Goal: Information Seeking & Learning: Learn about a topic

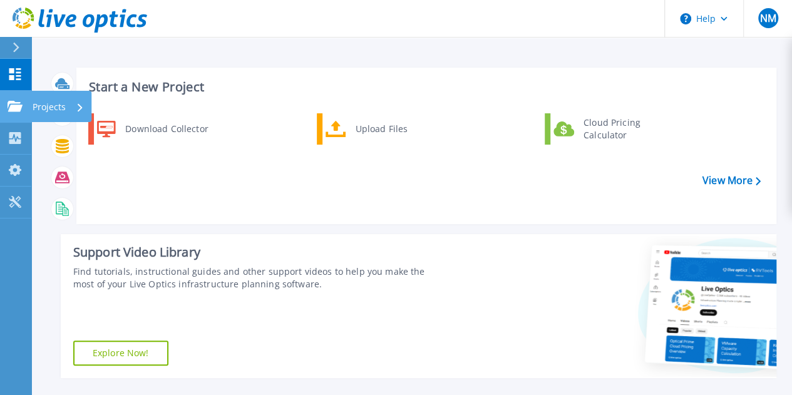
click at [40, 105] on p "Projects" at bounding box center [49, 107] width 33 height 33
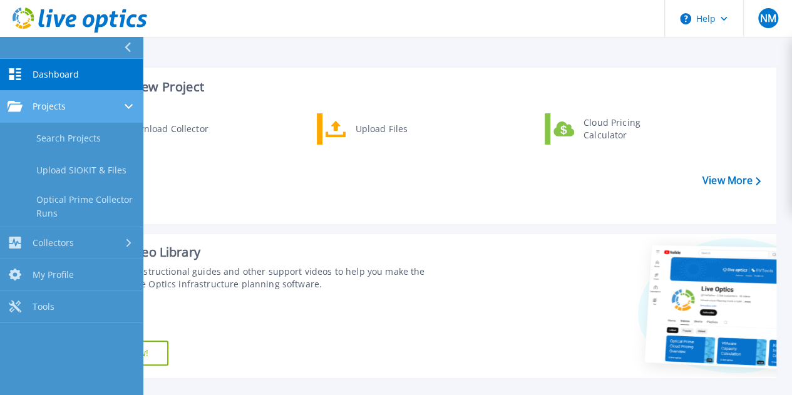
click at [56, 107] on span "Projects" at bounding box center [49, 106] width 33 height 11
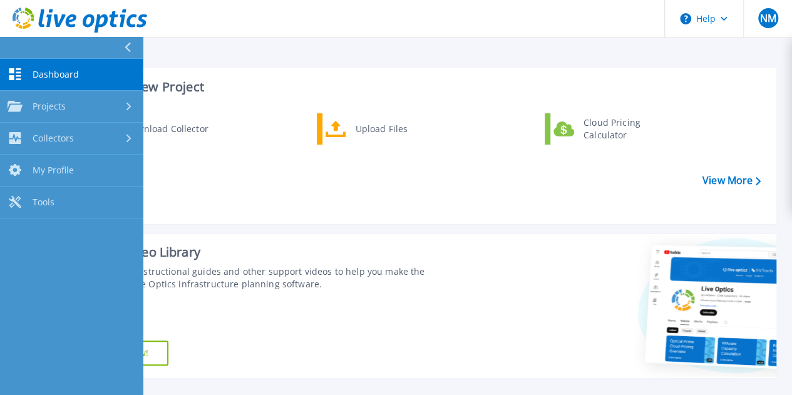
click at [227, 176] on div "Download Collector Upload Files Cloud Pricing Calculator" at bounding box center [424, 164] width 691 height 108
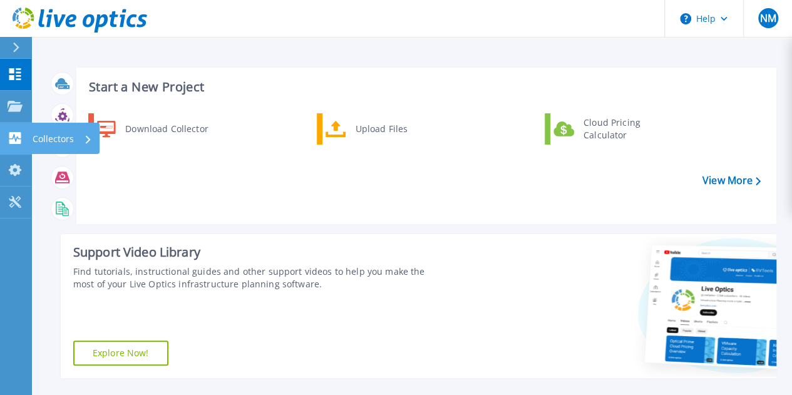
click at [67, 137] on p "Collectors" at bounding box center [53, 139] width 41 height 33
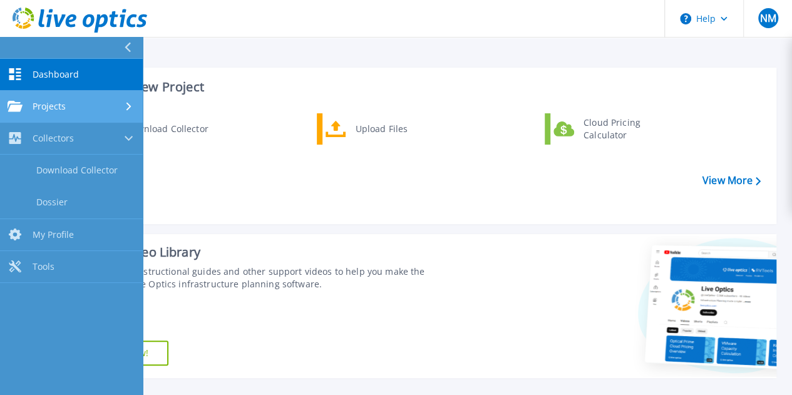
click at [60, 112] on link "Projects Projects" at bounding box center [71, 107] width 143 height 32
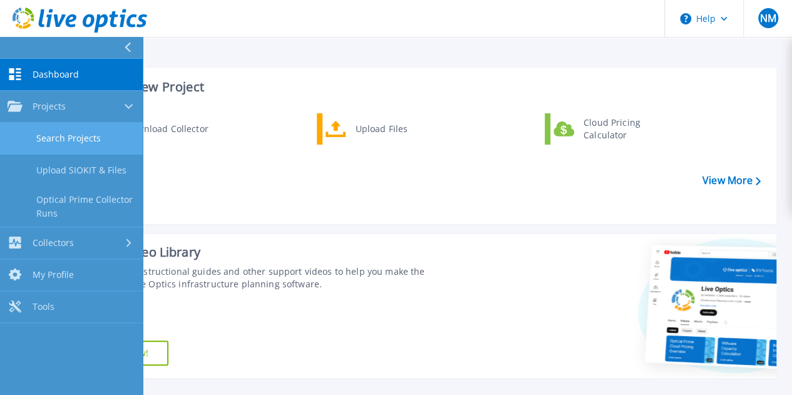
click at [70, 133] on link "Search Projects" at bounding box center [71, 139] width 143 height 32
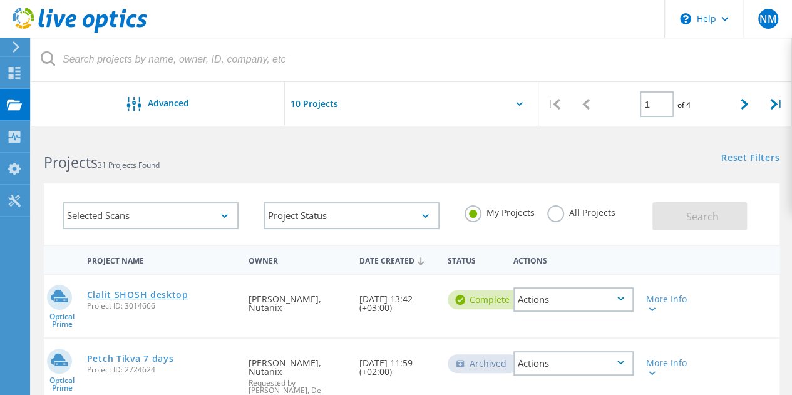
click at [165, 294] on link "Clalit SHOSH desktop" at bounding box center [137, 294] width 101 height 9
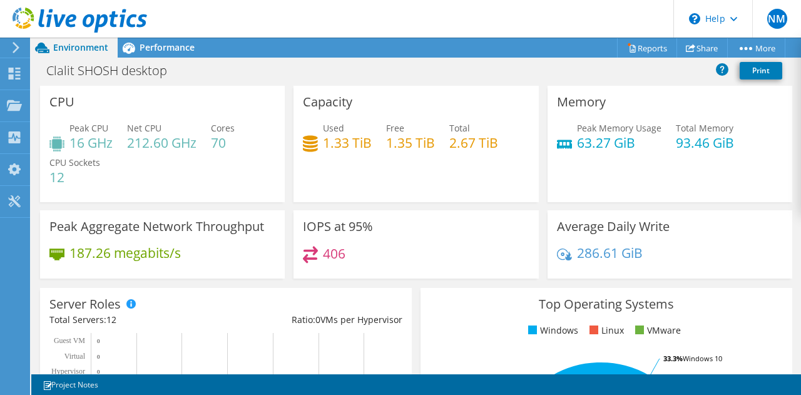
click at [392, 192] on div "Capacity Used 1.33 TiB Free 1.35 TiB Total 2.67 TiB" at bounding box center [416, 144] width 245 height 116
click at [174, 54] on div "Performance" at bounding box center [161, 48] width 86 height 20
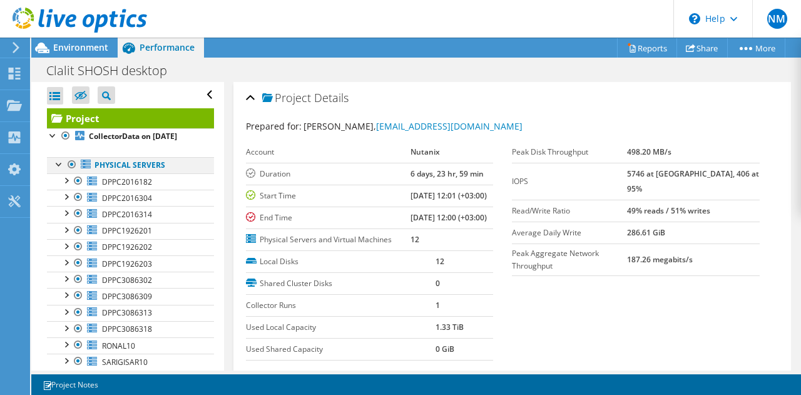
click at [74, 172] on div at bounding box center [72, 164] width 13 height 15
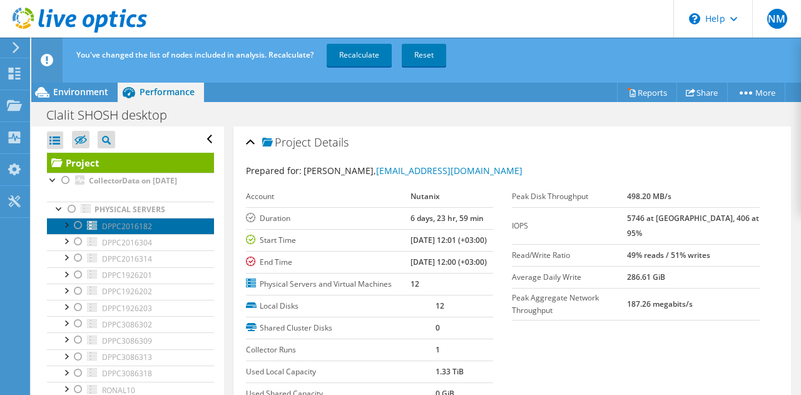
click at [129, 232] on span "DPPC2016182" at bounding box center [127, 226] width 50 height 11
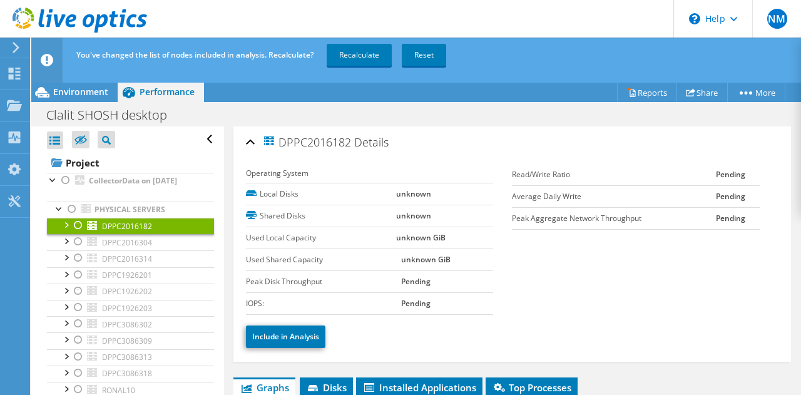
click at [79, 233] on div at bounding box center [78, 225] width 13 height 15
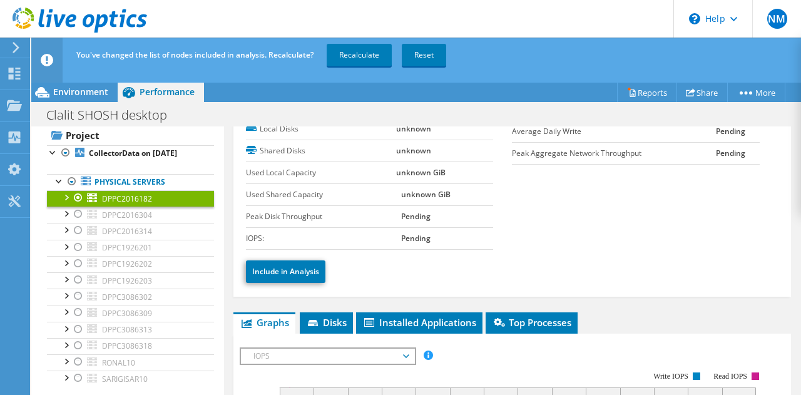
scroll to position [89, 0]
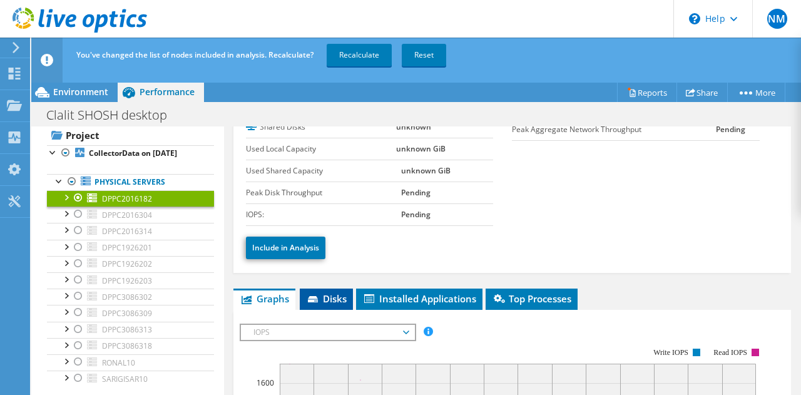
click at [320, 292] on span "Disks" at bounding box center [326, 298] width 41 height 13
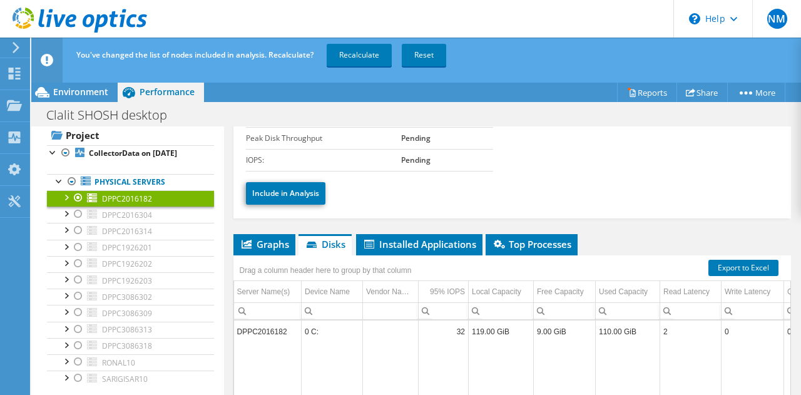
scroll to position [148, 0]
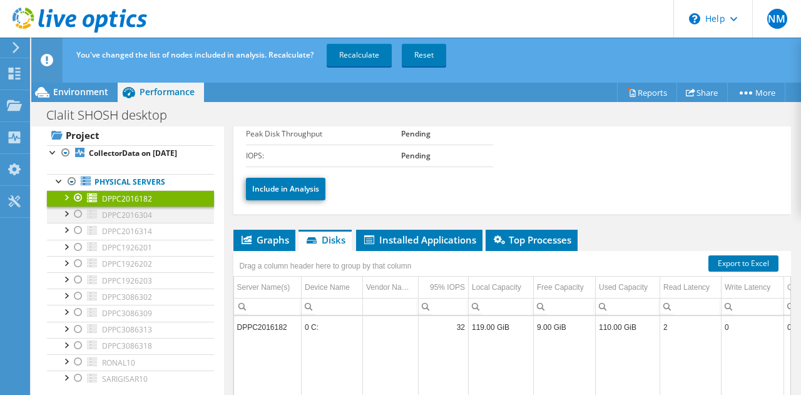
click at [79, 215] on div at bounding box center [78, 214] width 13 height 15
click at [78, 200] on div at bounding box center [78, 197] width 13 height 15
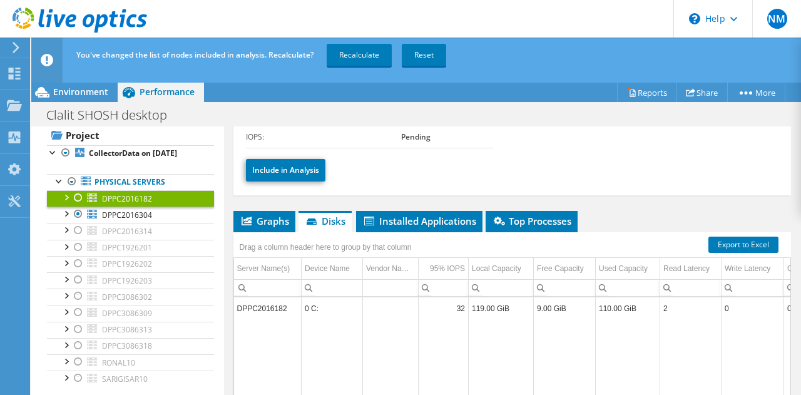
scroll to position [170, 0]
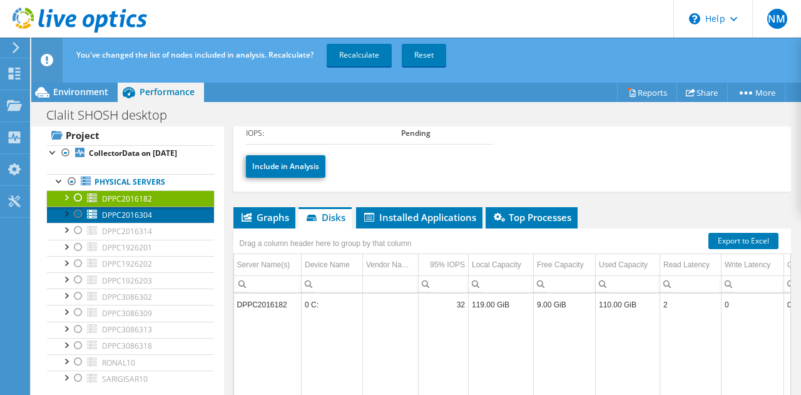
click at [127, 217] on span "DPPC2016304" at bounding box center [127, 215] width 50 height 11
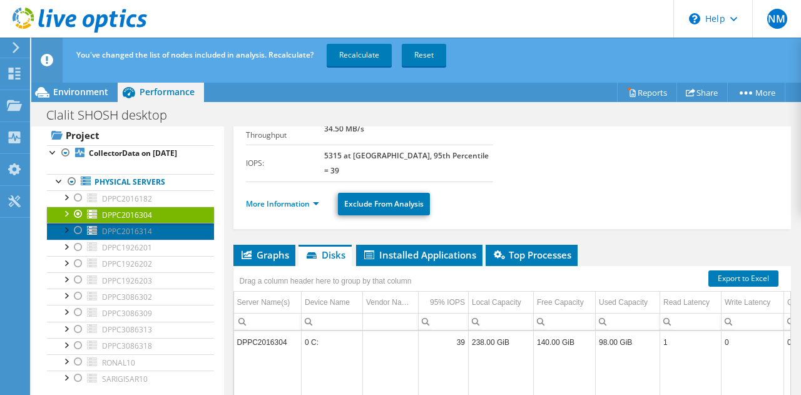
click at [113, 233] on span "DPPC2016314" at bounding box center [127, 231] width 50 height 11
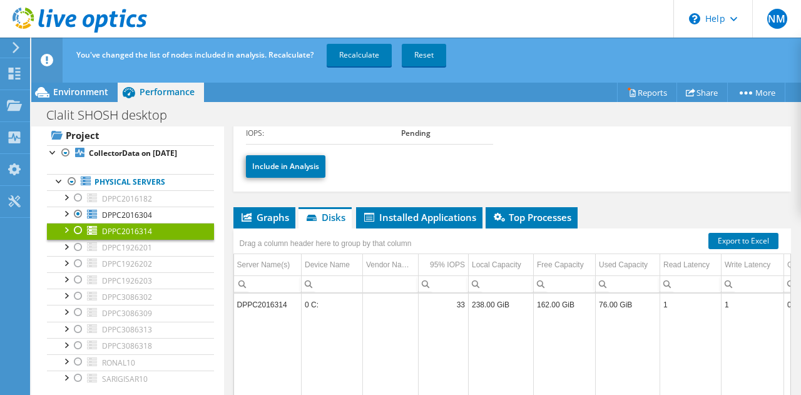
click at [82, 230] on div at bounding box center [78, 230] width 13 height 15
click at [122, 212] on span "DPPC2016304" at bounding box center [127, 215] width 50 height 11
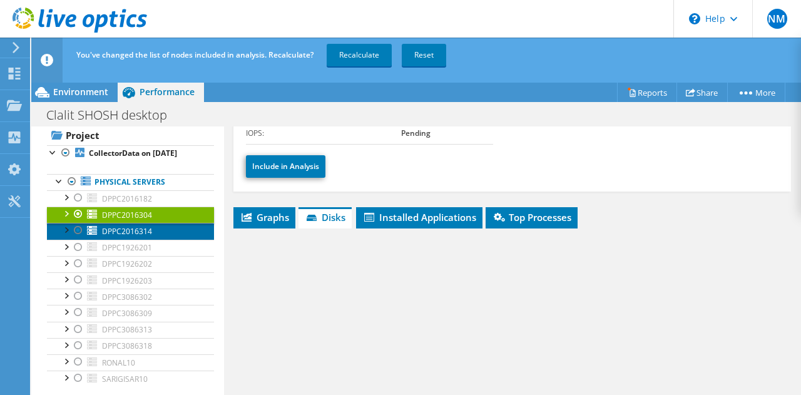
click at [135, 235] on span "DPPC2016314" at bounding box center [127, 231] width 50 height 11
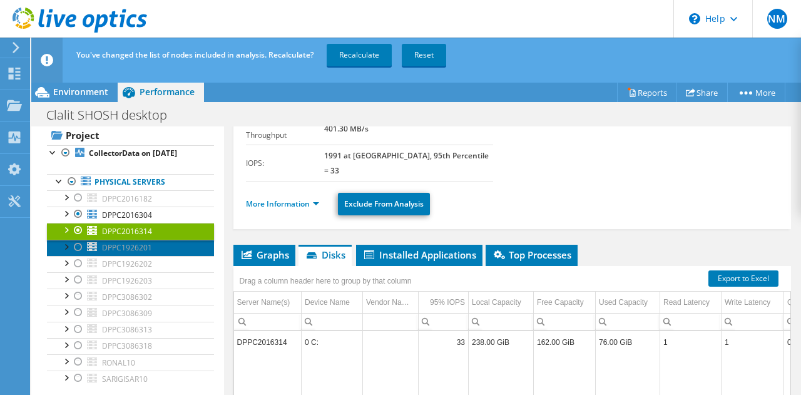
click at [126, 243] on link "DPPC1926201" at bounding box center [130, 248] width 167 height 16
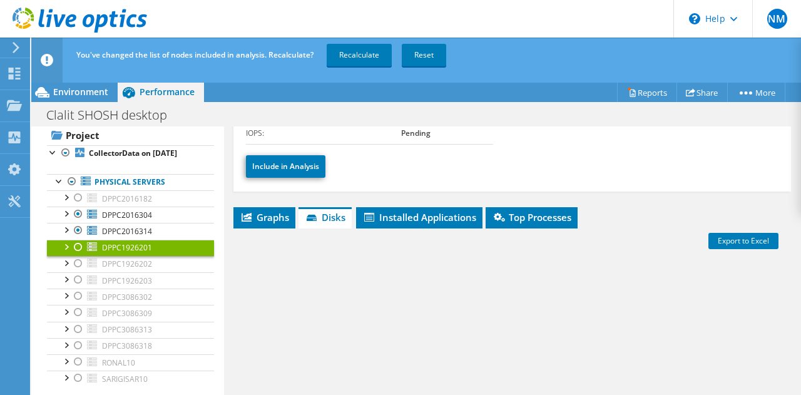
click at [126, 243] on link "DPPC1926201" at bounding box center [130, 248] width 167 height 16
click at [128, 231] on span "DPPC2016314" at bounding box center [127, 231] width 50 height 11
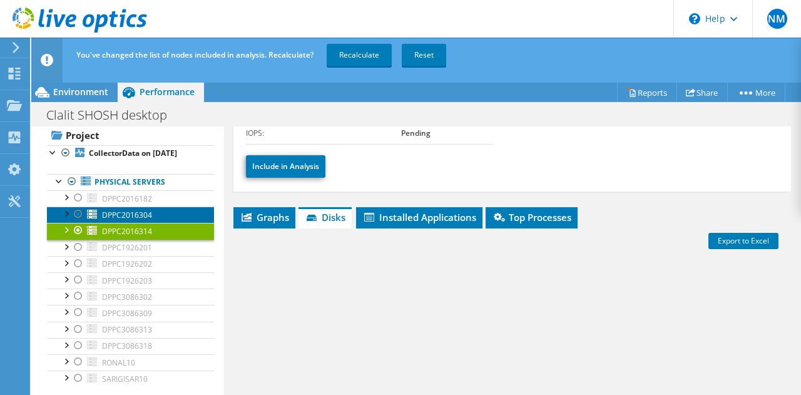
click at [128, 216] on span "DPPC2016304" at bounding box center [127, 215] width 50 height 11
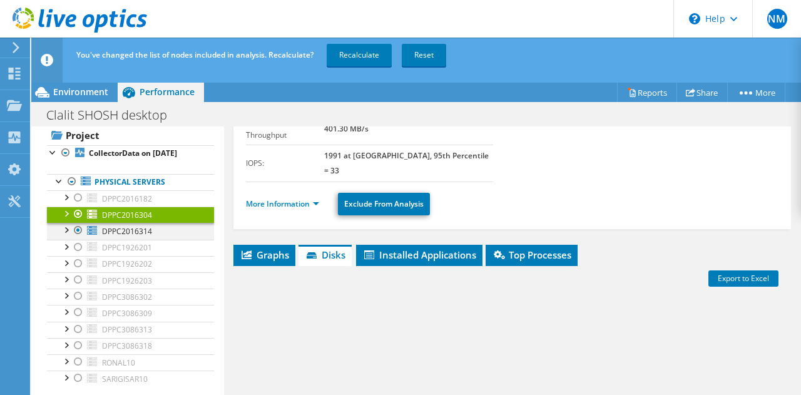
click at [79, 232] on div at bounding box center [78, 230] width 13 height 15
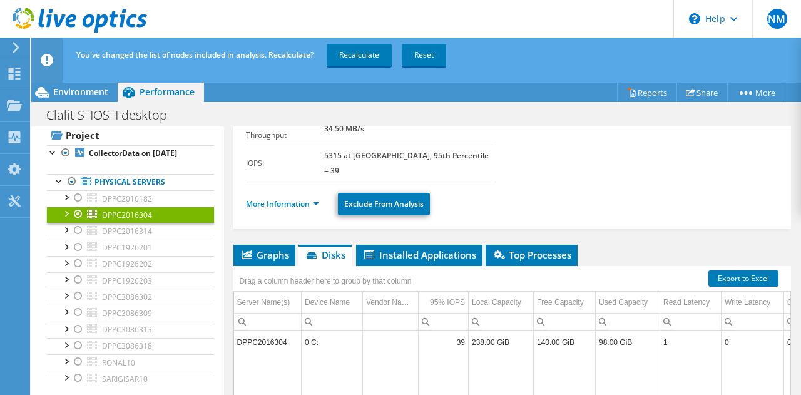
click at [78, 213] on div at bounding box center [78, 214] width 13 height 15
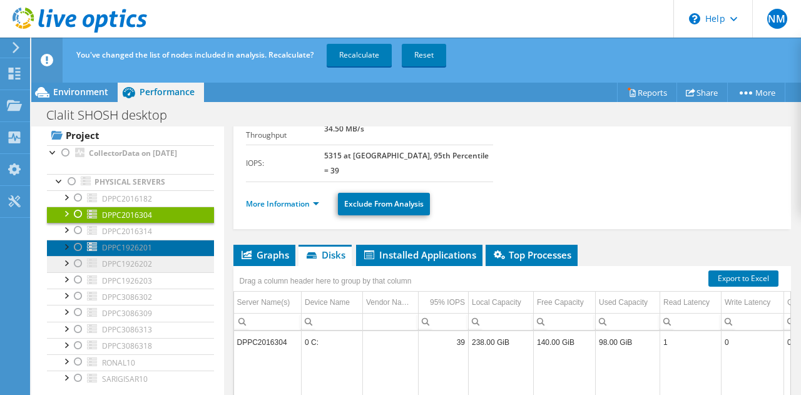
click at [118, 256] on link "DPPC1926201" at bounding box center [130, 248] width 167 height 16
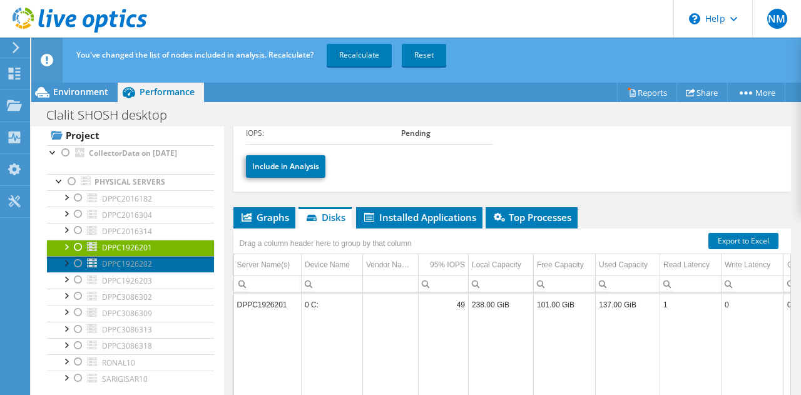
click at [129, 260] on link "DPPC1926202" at bounding box center [130, 264] width 167 height 16
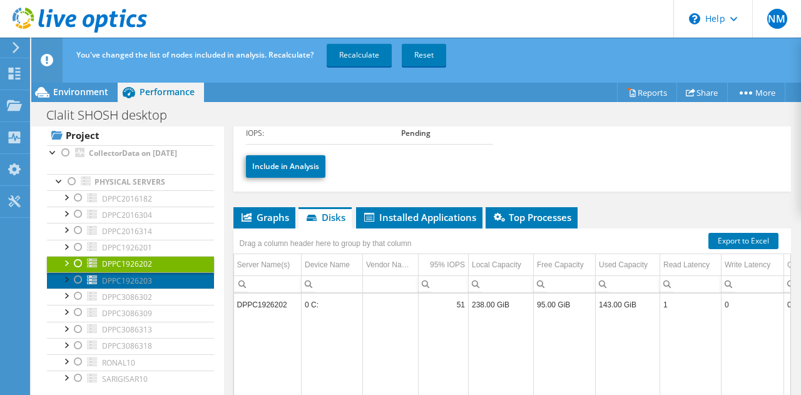
click at [128, 277] on span "DPPC1926203" at bounding box center [127, 280] width 50 height 11
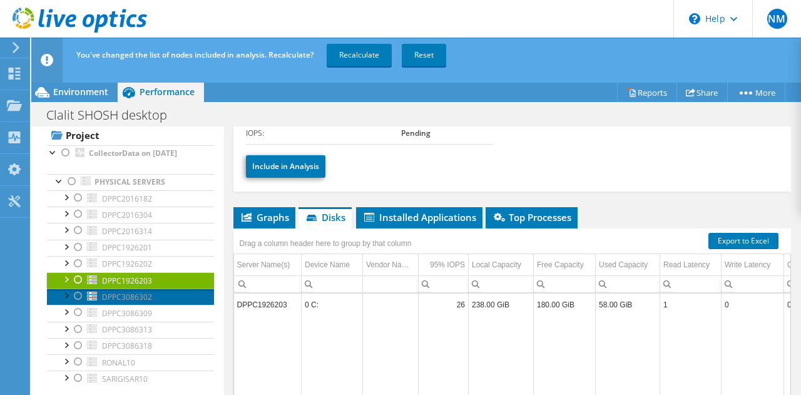
click at [124, 301] on span "DPPC3086302" at bounding box center [127, 297] width 50 height 11
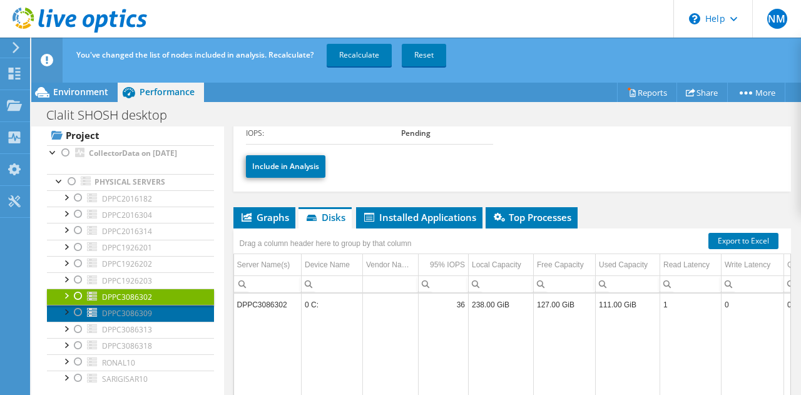
click at [132, 321] on link "DPPC3086309" at bounding box center [130, 313] width 167 height 16
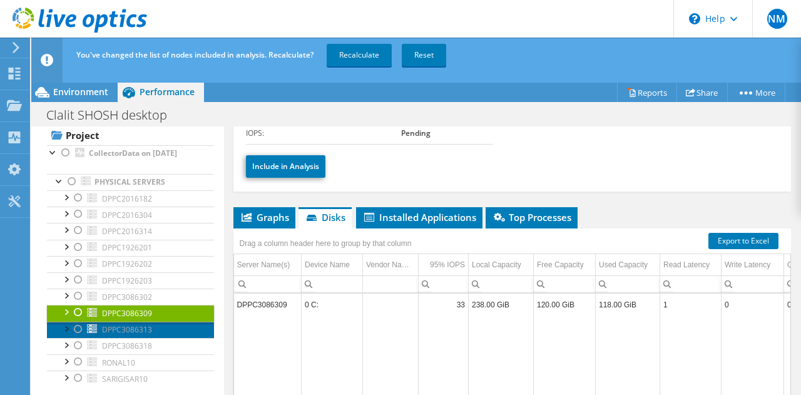
click at [131, 329] on span "DPPC3086313" at bounding box center [127, 329] width 50 height 11
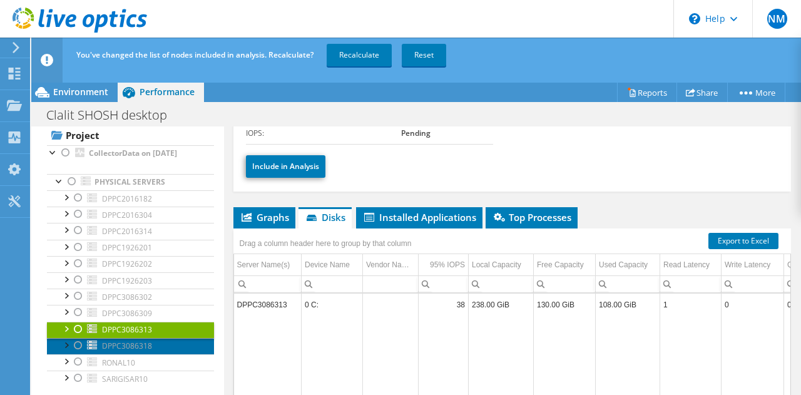
click at [123, 344] on span "DPPC3086318" at bounding box center [127, 345] width 50 height 11
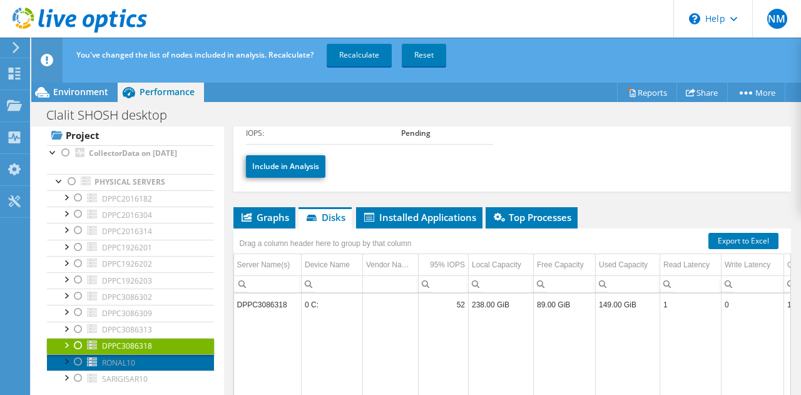
click at [117, 360] on span "RONAL10" at bounding box center [118, 362] width 33 height 11
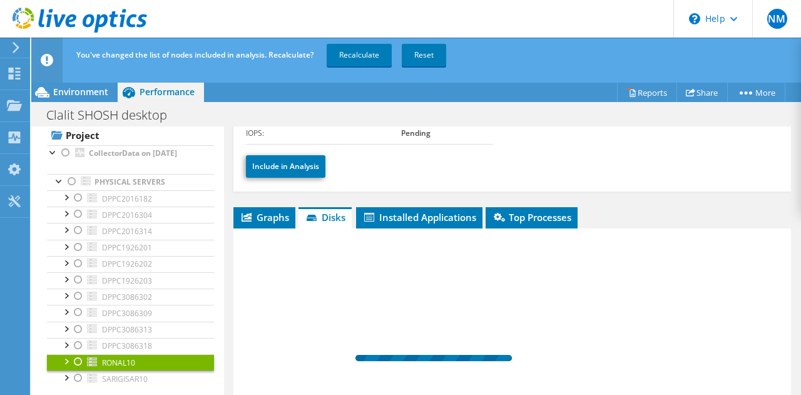
click at [117, 360] on span "RONAL10" at bounding box center [118, 362] width 33 height 11
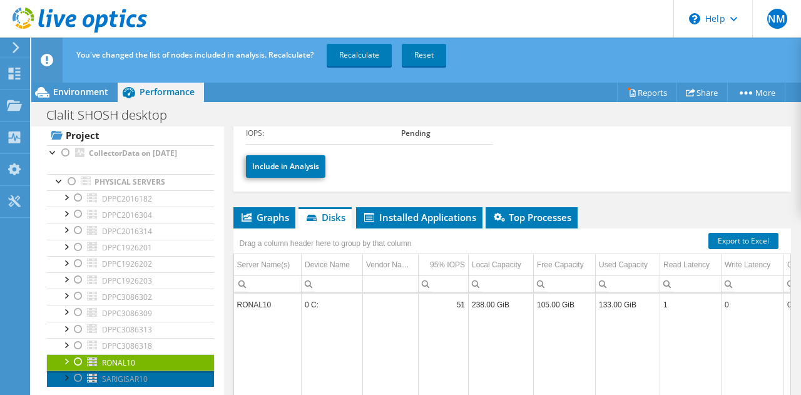
click at [132, 378] on span "SARIGISAR10" at bounding box center [125, 379] width 46 height 11
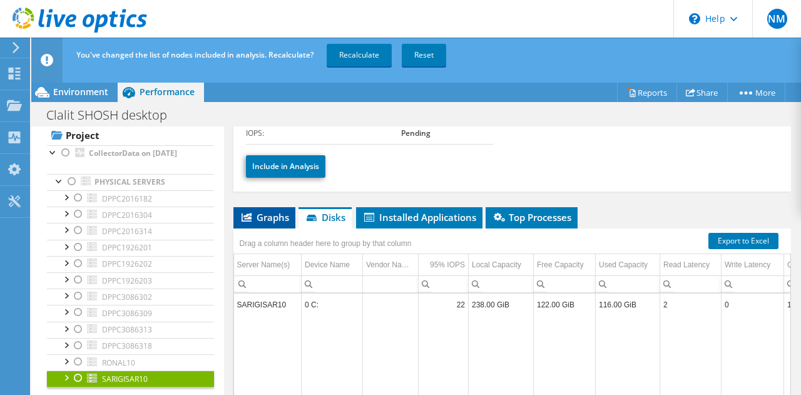
click at [268, 211] on span "Graphs" at bounding box center [264, 217] width 49 height 13
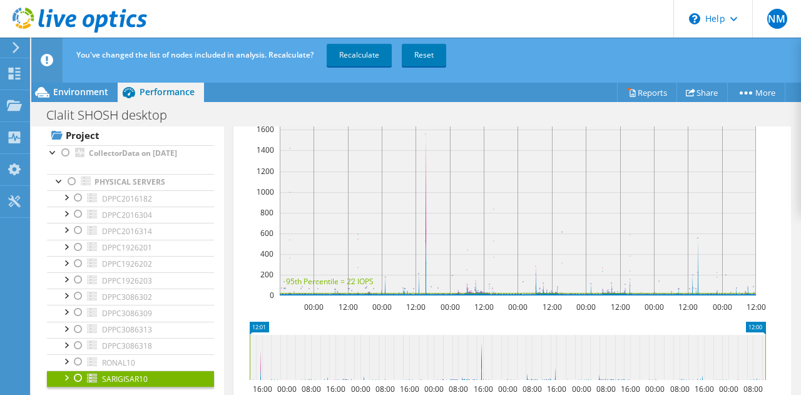
scroll to position [340, 0]
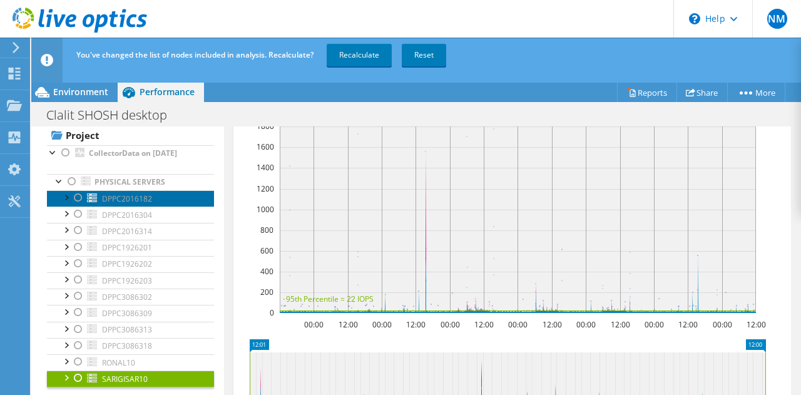
click at [131, 202] on span "DPPC2016182" at bounding box center [127, 198] width 50 height 11
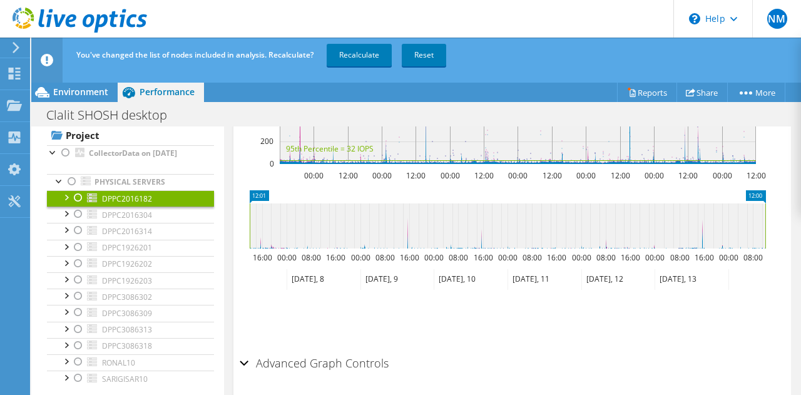
scroll to position [508, 0]
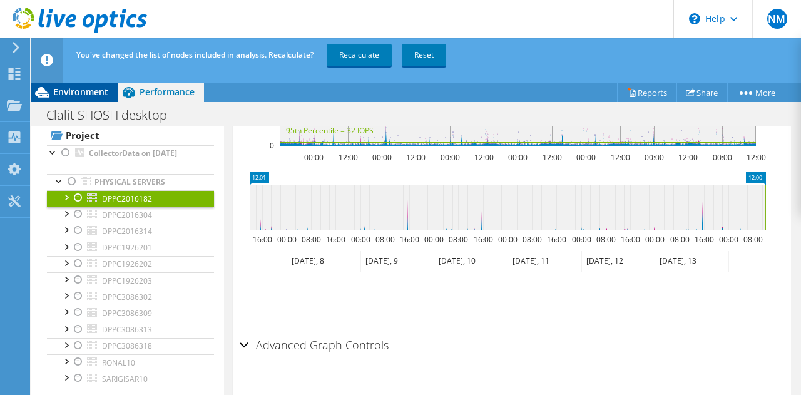
click at [76, 88] on span "Environment" at bounding box center [80, 92] width 55 height 12
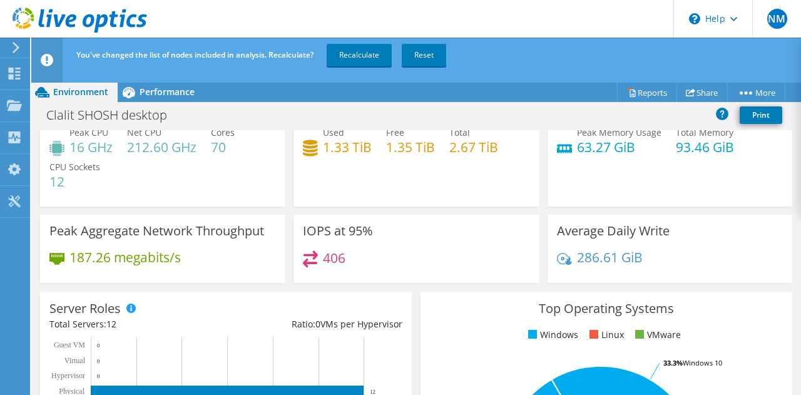
scroll to position [0, 0]
